Goal: Task Accomplishment & Management: Manage account settings

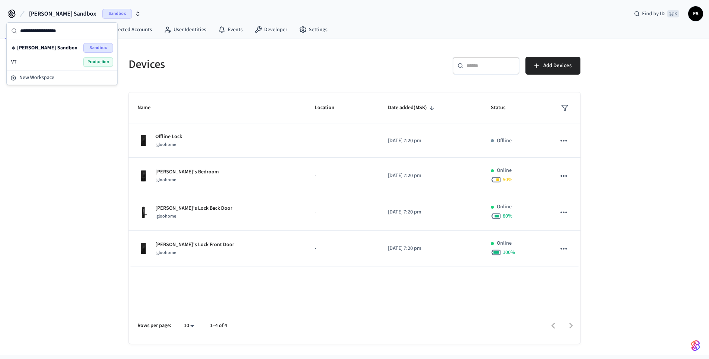
click at [42, 63] on div "VT Production" at bounding box center [62, 62] width 102 height 10
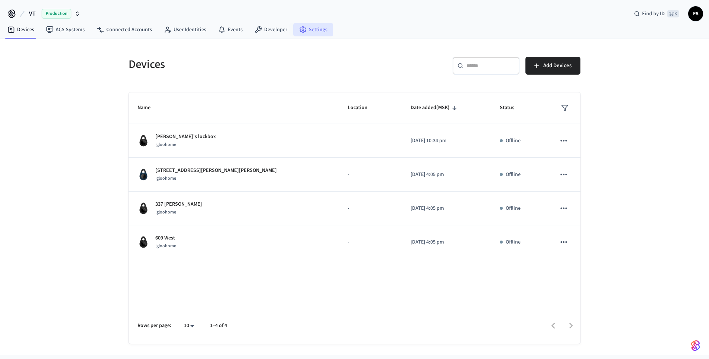
click at [326, 21] on div "VT Production Find by ID ⌘ K FS" at bounding box center [354, 11] width 709 height 22
click at [319, 27] on link "Settings" at bounding box center [313, 29] width 40 height 13
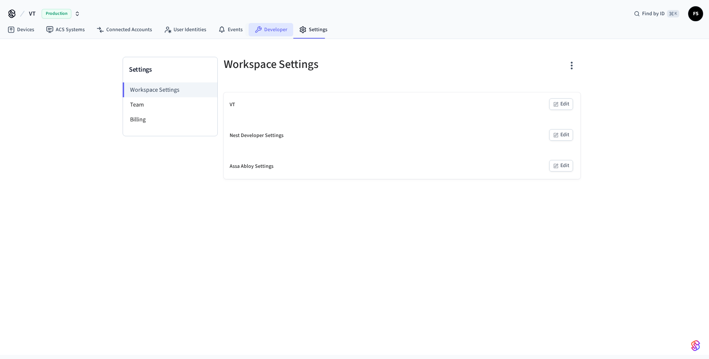
click at [269, 27] on link "Developer" at bounding box center [271, 29] width 45 height 13
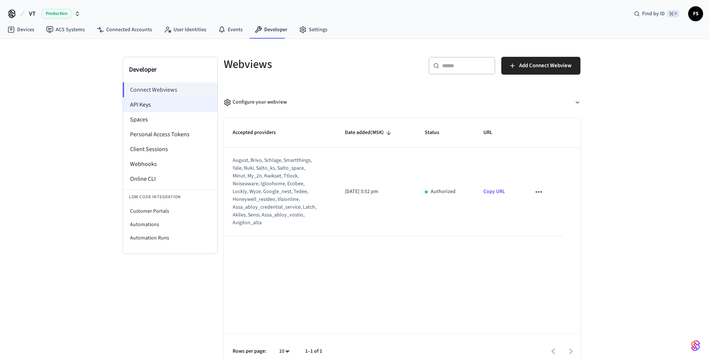
click at [178, 107] on li "API Keys" at bounding box center [170, 104] width 94 height 15
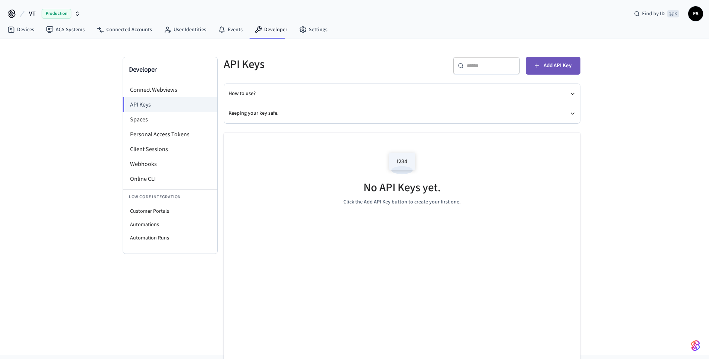
click at [544, 72] on button "Add API Key" at bounding box center [553, 66] width 55 height 18
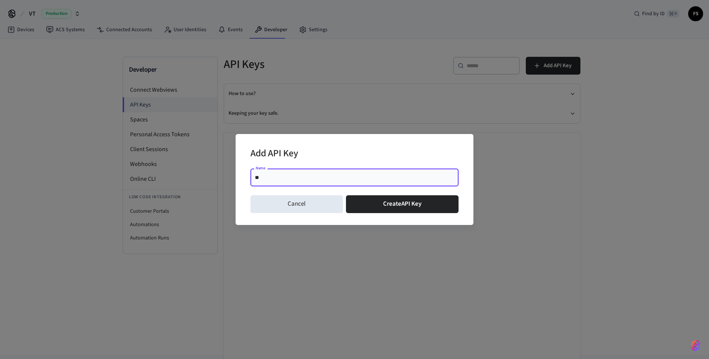
type input "***"
click button "Create API Key" at bounding box center [402, 204] width 113 height 18
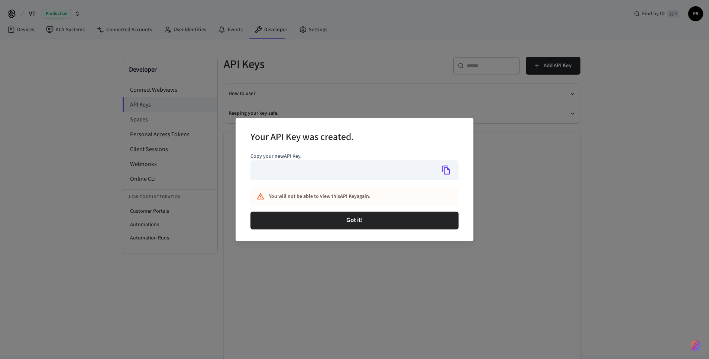
type input "**********"
click at [445, 172] on icon "Copy" at bounding box center [446, 170] width 10 height 10
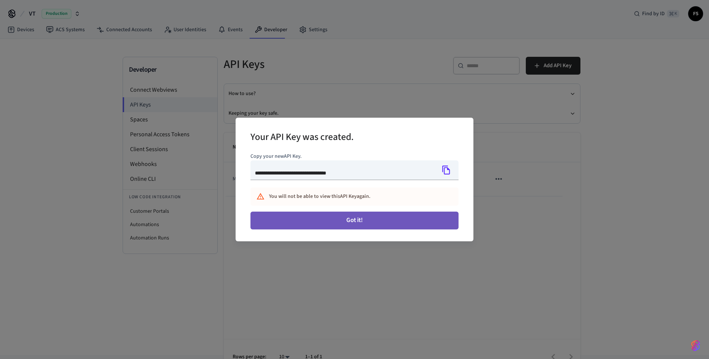
click at [413, 224] on button "Got it!" at bounding box center [354, 221] width 208 height 18
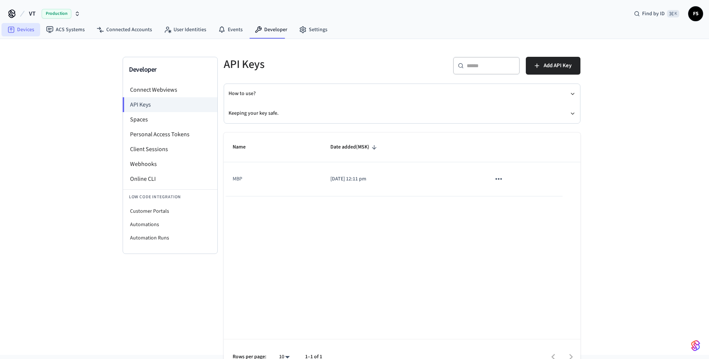
click at [28, 28] on link "Devices" at bounding box center [20, 29] width 39 height 13
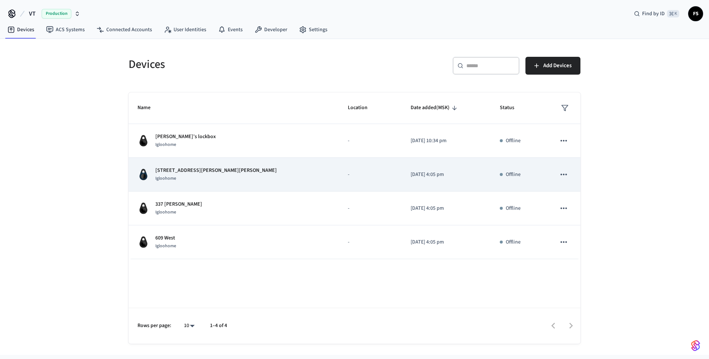
click at [194, 169] on p "[STREET_ADDRESS][PERSON_NAME][PERSON_NAME]" at bounding box center [215, 171] width 121 height 8
